Goal: Information Seeking & Learning: Learn about a topic

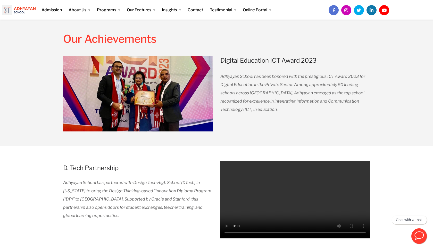
scroll to position [615, 0]
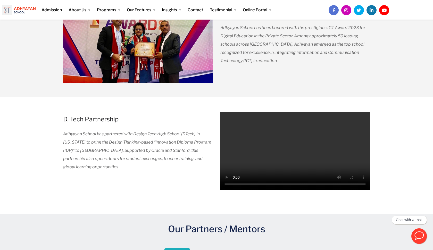
click at [352, 181] on video "Your browser does not support the video tag." at bounding box center [296, 150] width 150 height 77
drag, startPoint x: 281, startPoint y: 183, endPoint x: 252, endPoint y: 183, distance: 28.6
click at [252, 183] on video "Your browser does not support the video tag." at bounding box center [296, 150] width 150 height 77
click at [234, 183] on video "Your browser does not support the video tag." at bounding box center [296, 150] width 150 height 77
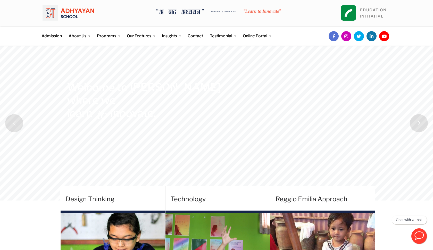
scroll to position [0, 0]
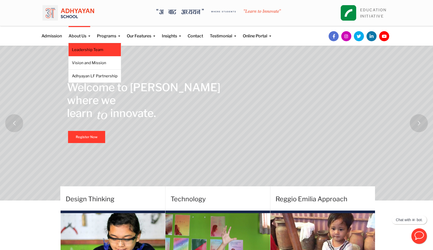
click at [86, 49] on link "Leadership Team" at bounding box center [95, 50] width 46 height 6
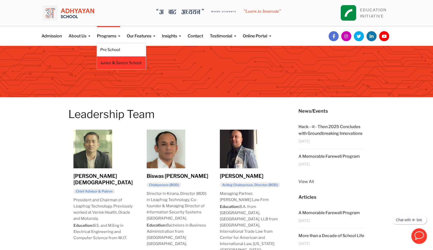
click at [107, 63] on link "Junior & Senior School" at bounding box center [121, 63] width 42 height 6
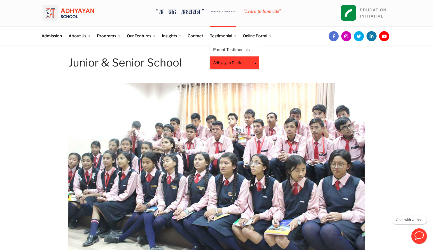
click at [235, 62] on link "Adhyayan Diaries" at bounding box center [230, 63] width 35 height 6
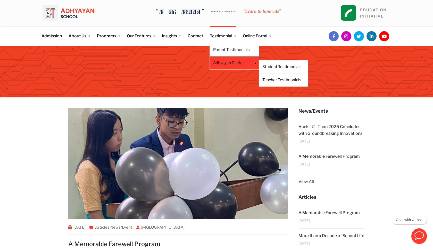
click at [239, 66] on li "Adhyayan Diaries Student Testimonials Teacher Testimonials" at bounding box center [235, 62] width 50 height 13
click at [240, 63] on link "Adhyayan Diaries" at bounding box center [230, 63] width 35 height 6
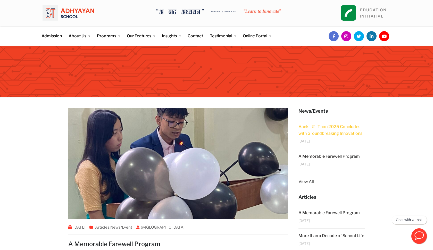
click at [305, 126] on link "Hack - अ - Thon 2025 Concludes with Groundbreaking Innovations" at bounding box center [331, 130] width 64 height 12
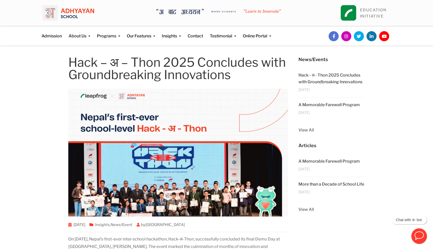
click at [385, 36] on link at bounding box center [384, 36] width 9 height 9
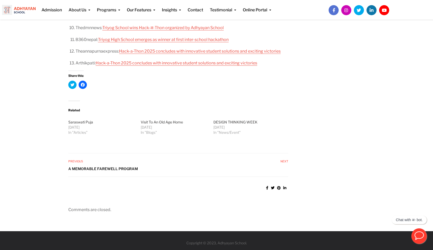
scroll to position [538, 0]
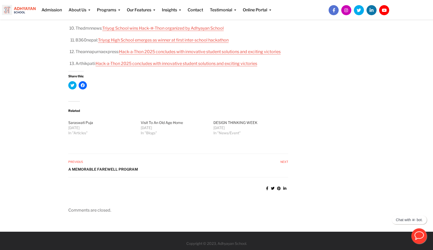
click at [38, 11] on div "Admission About Us Leadership Team Vision and Mission Adhyayan LF Partnership P…" at bounding box center [156, 8] width 237 height 16
click at [38, 9] on div "Admission About Us Leadership Team Vision and Mission Adhyayan LF Partnership P…" at bounding box center [156, 8] width 237 height 16
click at [38, 8] on div "Admission About Us Leadership Team Vision and Mission Adhyayan LF Partnership P…" at bounding box center [156, 8] width 237 height 16
click at [38, 7] on div "Admission About Us Leadership Team Vision and Mission Adhyayan LF Partnership P…" at bounding box center [156, 8] width 237 height 16
click at [38, 9] on div "Admission About Us Leadership Team Vision and Mission Adhyayan LF Partnership P…" at bounding box center [156, 8] width 237 height 16
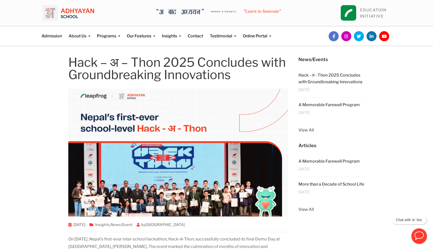
scroll to position [0, 0]
click at [49, 31] on link "Admission" at bounding box center [52, 32] width 20 height 13
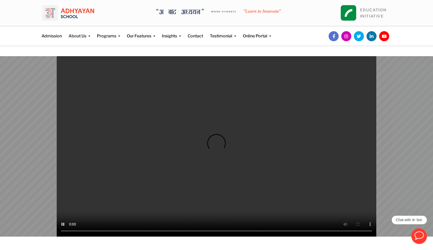
click at [359, 229] on video at bounding box center [217, 146] width 320 height 181
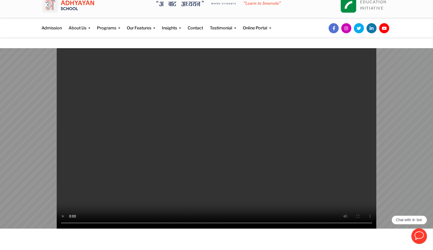
scroll to position [10, 0]
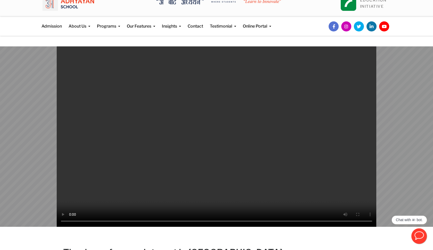
click at [237, 181] on video at bounding box center [217, 136] width 320 height 181
drag, startPoint x: 115, startPoint y: 219, endPoint x: 91, endPoint y: 218, distance: 23.8
click at [91, 218] on video at bounding box center [217, 136] width 320 height 181
click at [68, 222] on video at bounding box center [217, 136] width 320 height 181
click at [71, 222] on video at bounding box center [217, 136] width 320 height 181
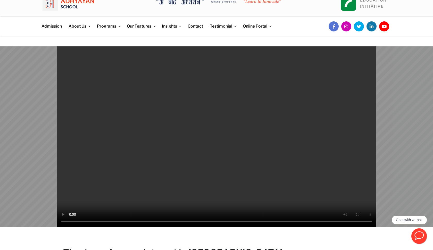
click at [71, 221] on video at bounding box center [217, 136] width 320 height 181
click at [71, 220] on video at bounding box center [217, 136] width 320 height 181
click at [71, 221] on video at bounding box center [217, 136] width 320 height 181
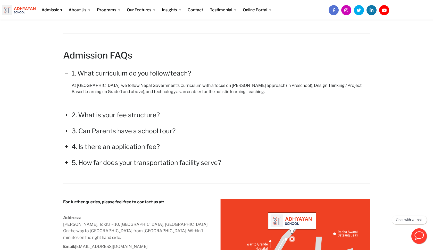
scroll to position [694, 0]
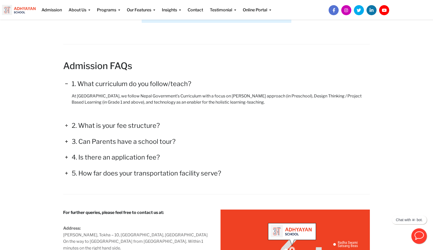
click at [66, 124] on icon at bounding box center [67, 126] width 6 height 6
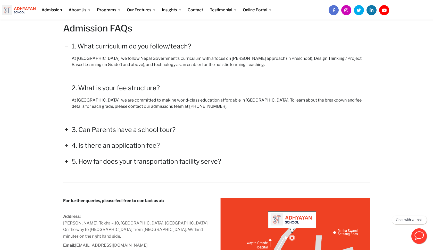
scroll to position [732, 0]
click at [66, 129] on icon at bounding box center [67, 130] width 6 height 6
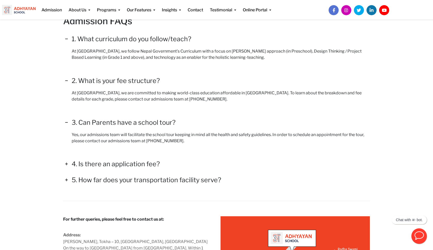
scroll to position [739, 0]
click at [67, 162] on icon at bounding box center [67, 164] width 6 height 6
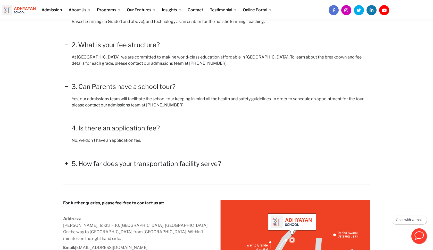
scroll to position [775, 0]
click at [65, 166] on icon at bounding box center [67, 164] width 6 height 6
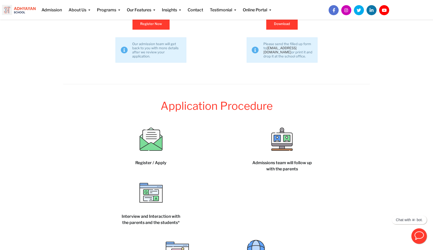
scroll to position [379, 0]
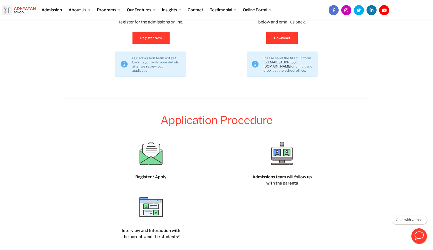
click at [384, 10] on link at bounding box center [384, 10] width 9 height 9
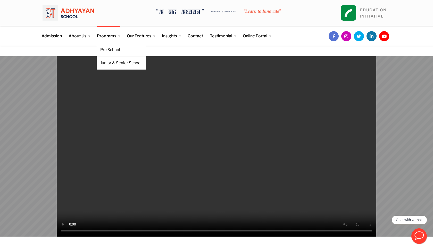
scroll to position [0, 0]
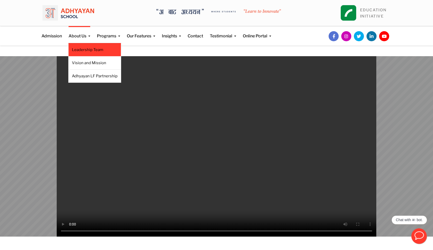
click at [86, 47] on li "Leadership Team" at bounding box center [94, 49] width 53 height 13
click at [88, 48] on link "Leadership Team" at bounding box center [95, 50] width 46 height 6
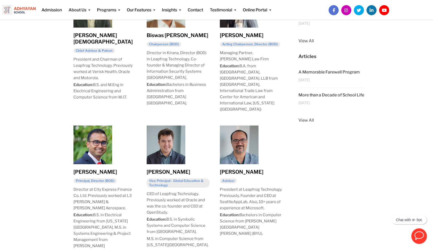
scroll to position [140, 0]
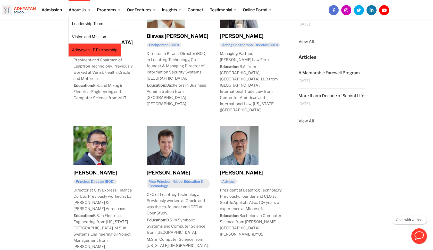
click at [86, 46] on li "Adhyayan LF Partnership" at bounding box center [94, 50] width 53 height 13
click at [86, 49] on link "Adhyayan LF Partnership" at bounding box center [95, 50] width 46 height 6
